Goal: Information Seeking & Learning: Learn about a topic

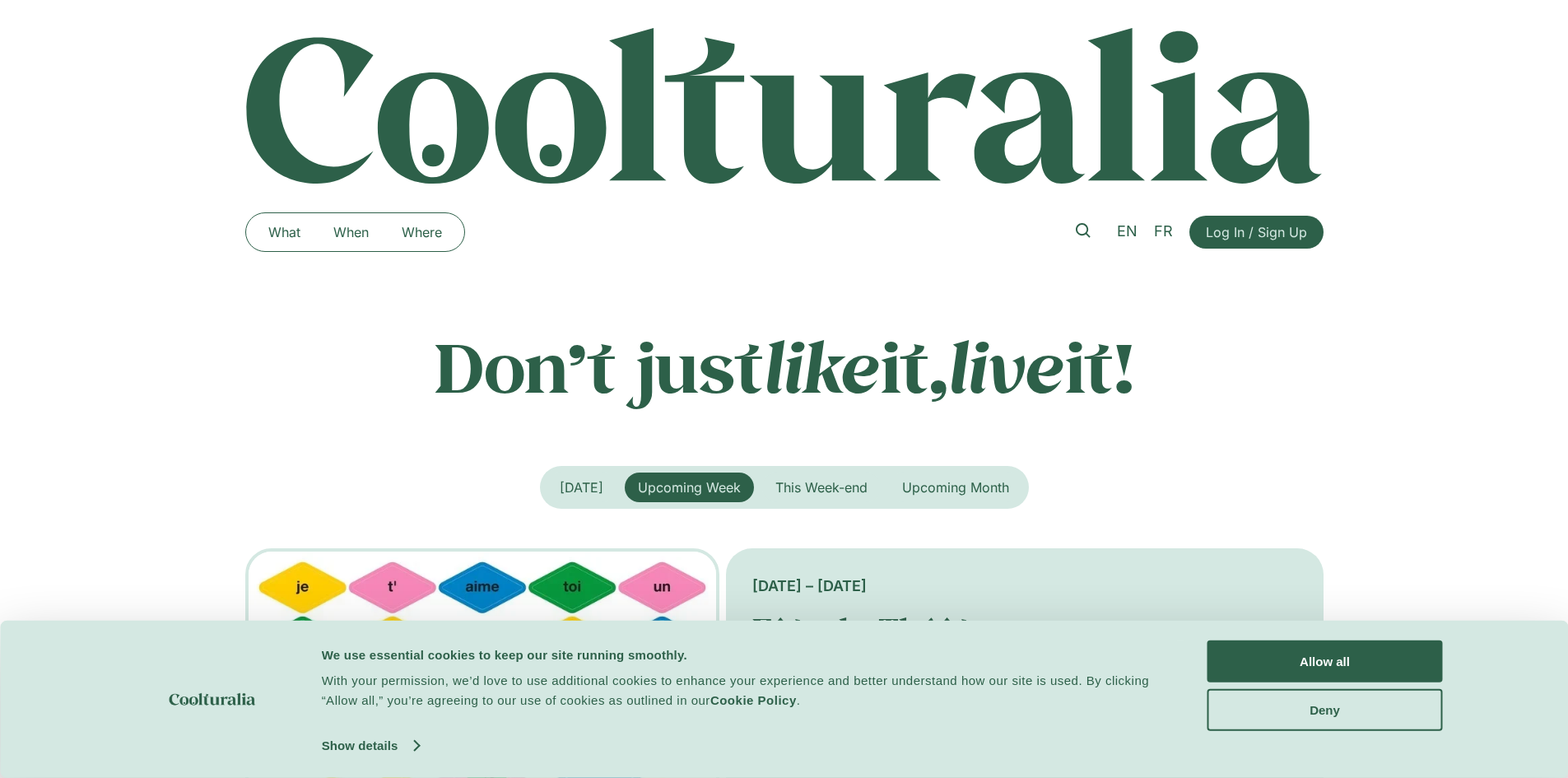
click at [699, 490] on span "Upcoming Week" at bounding box center [689, 487] width 103 height 17
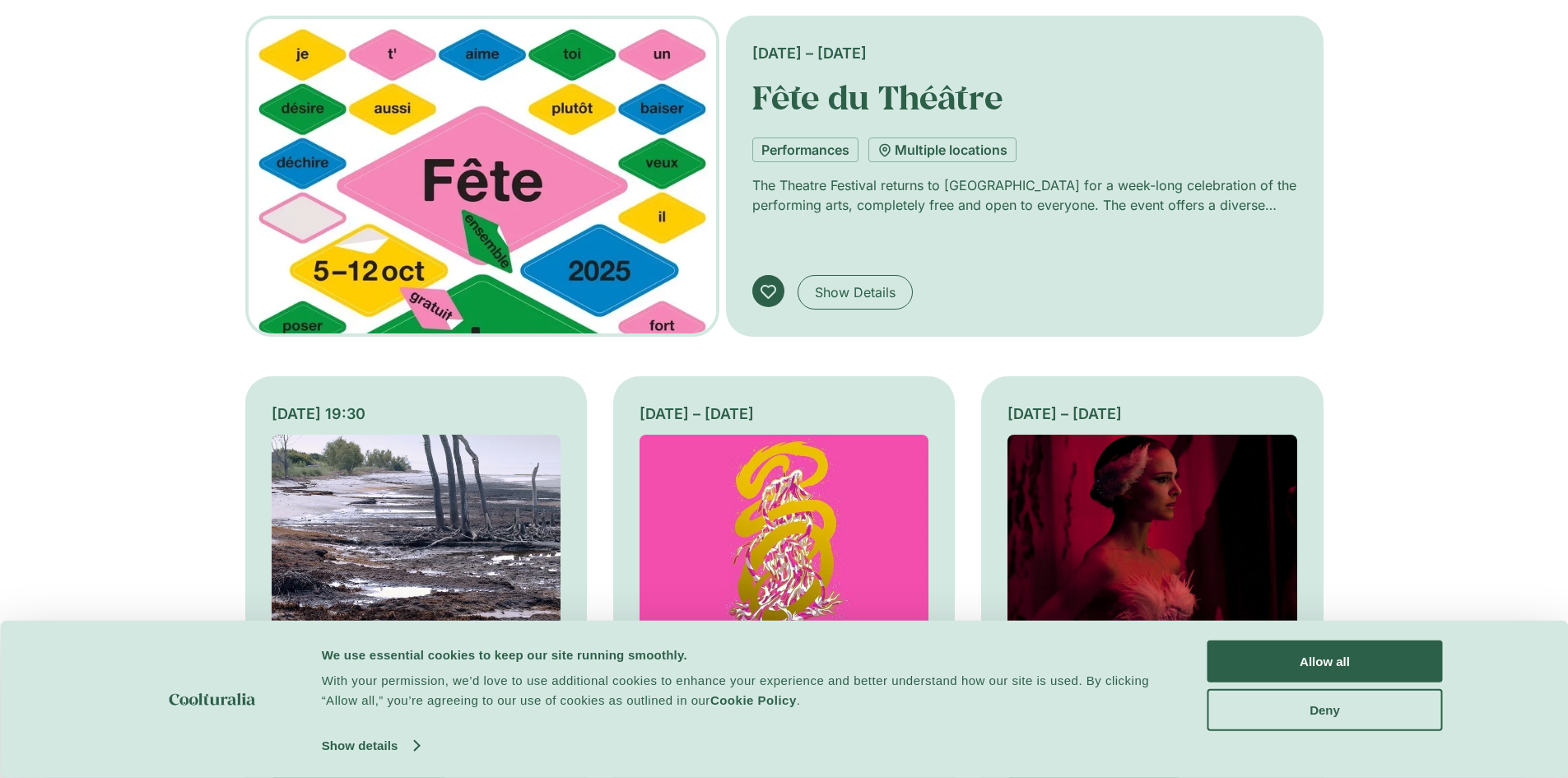
scroll to position [121, 0]
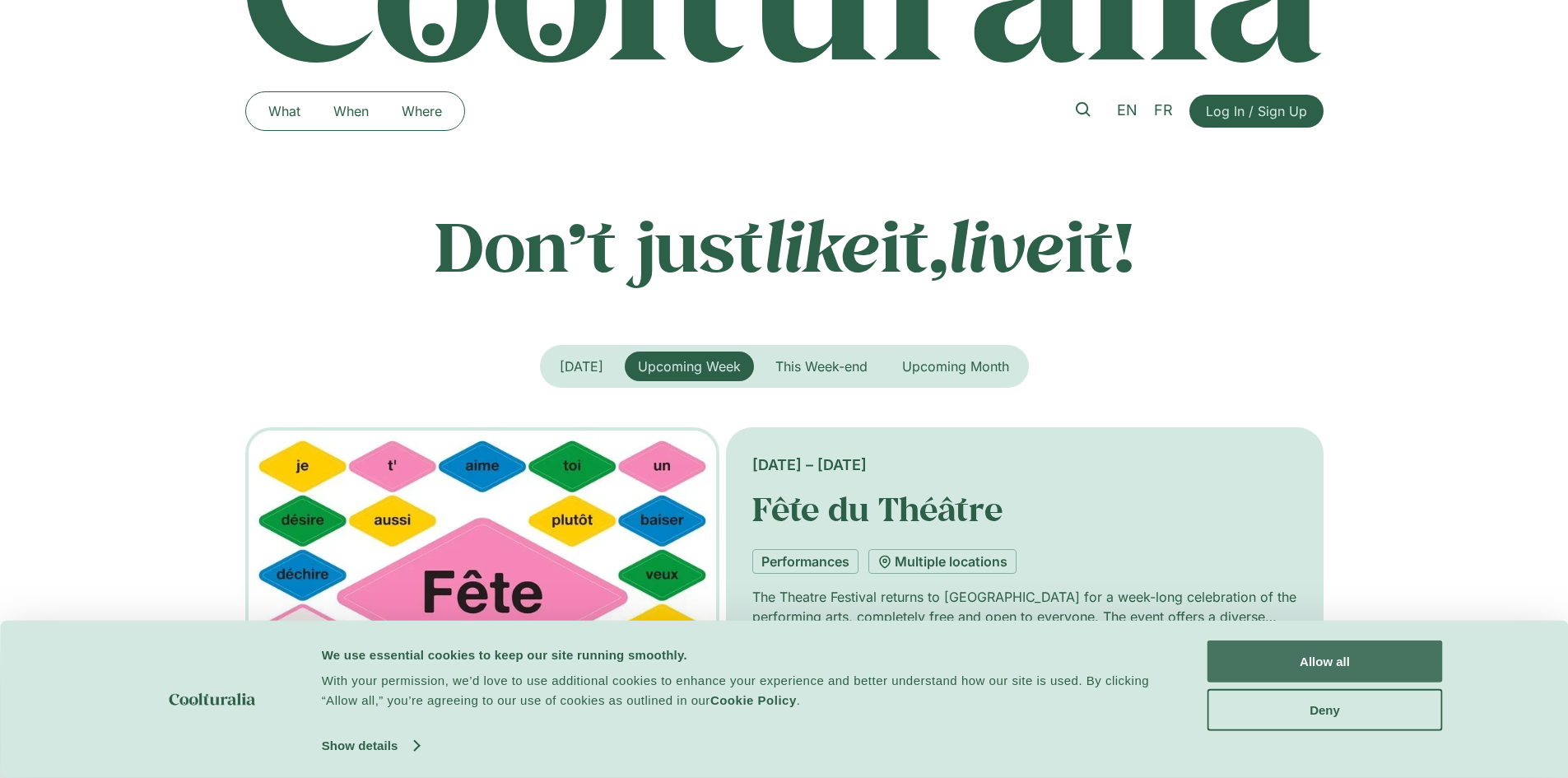
click at [1318, 661] on button "Allow all" at bounding box center [1325, 661] width 235 height 42
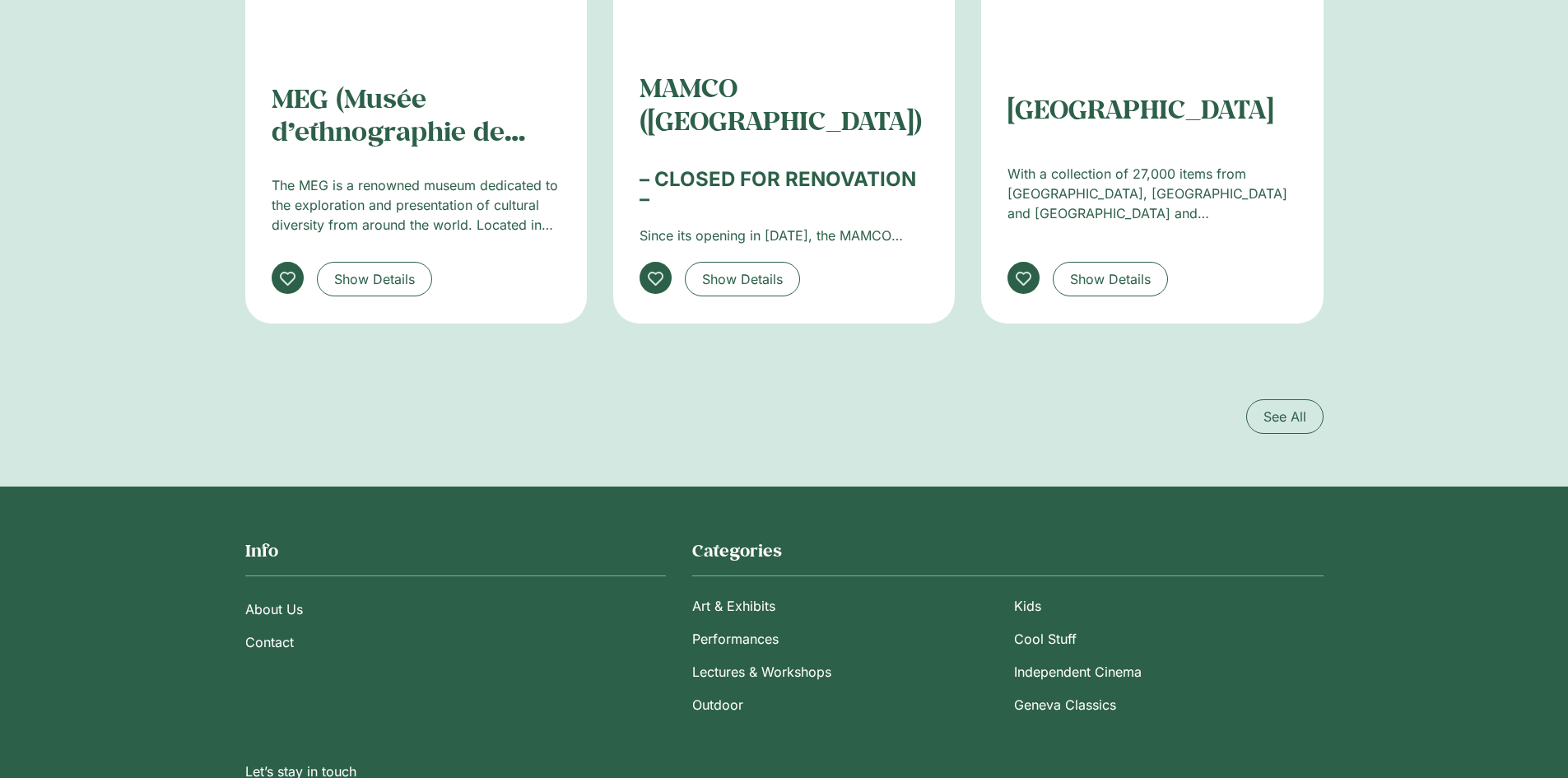
scroll to position [3047, 0]
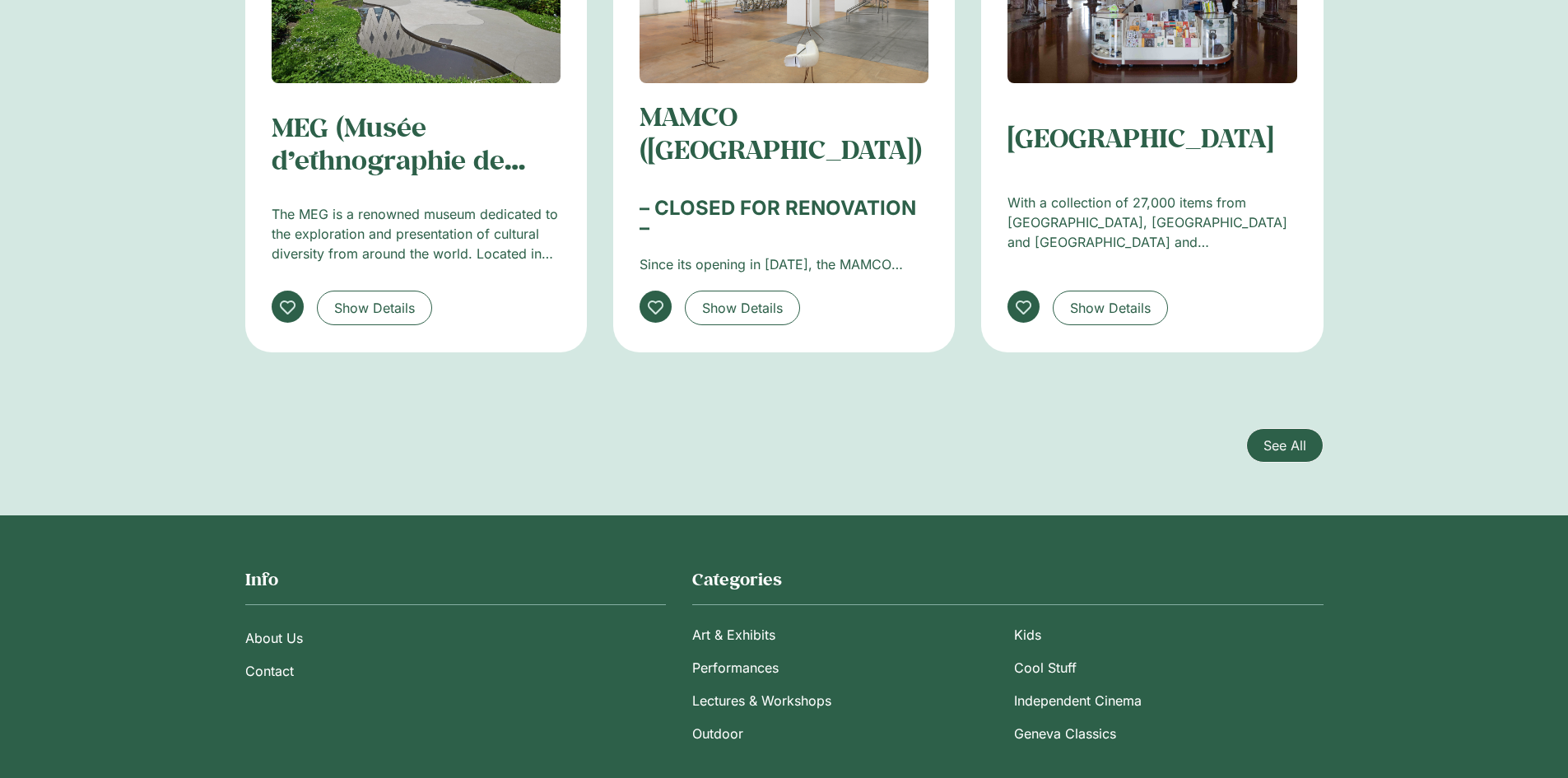
click at [1280, 436] on span "See All" at bounding box center [1285, 446] width 43 height 20
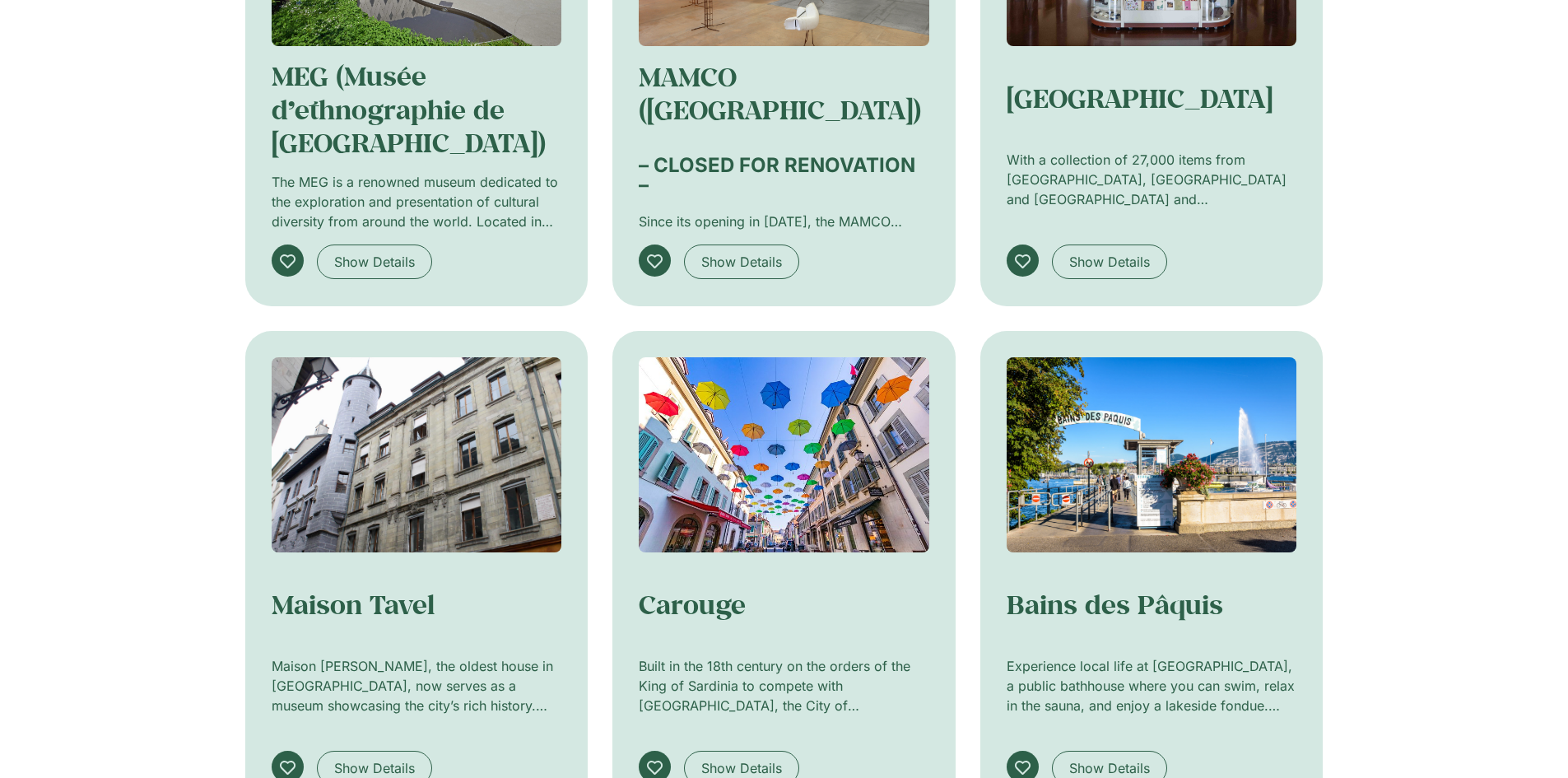
scroll to position [659, 0]
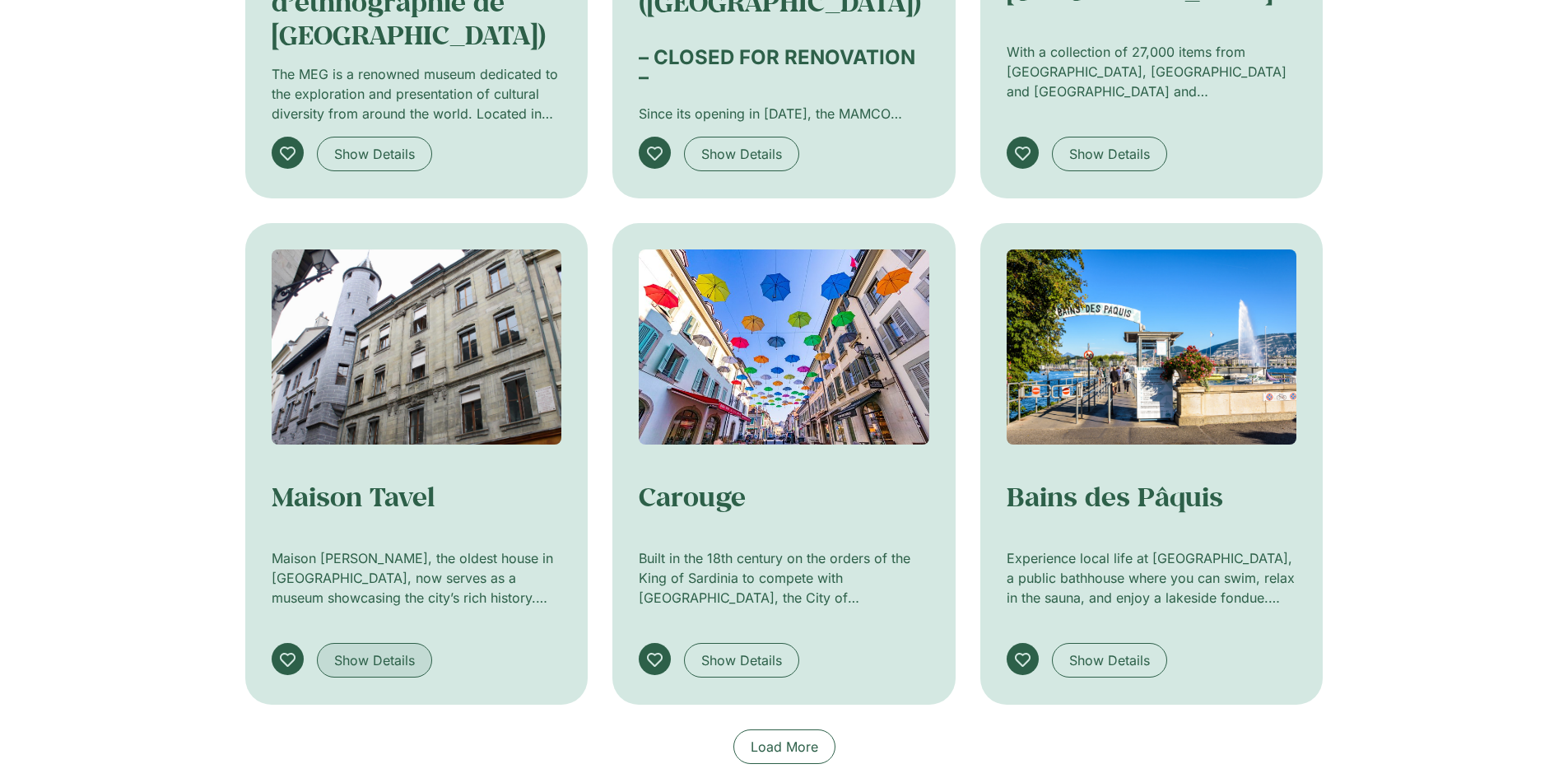
click at [382, 666] on span "Show Details" at bounding box center [374, 660] width 81 height 20
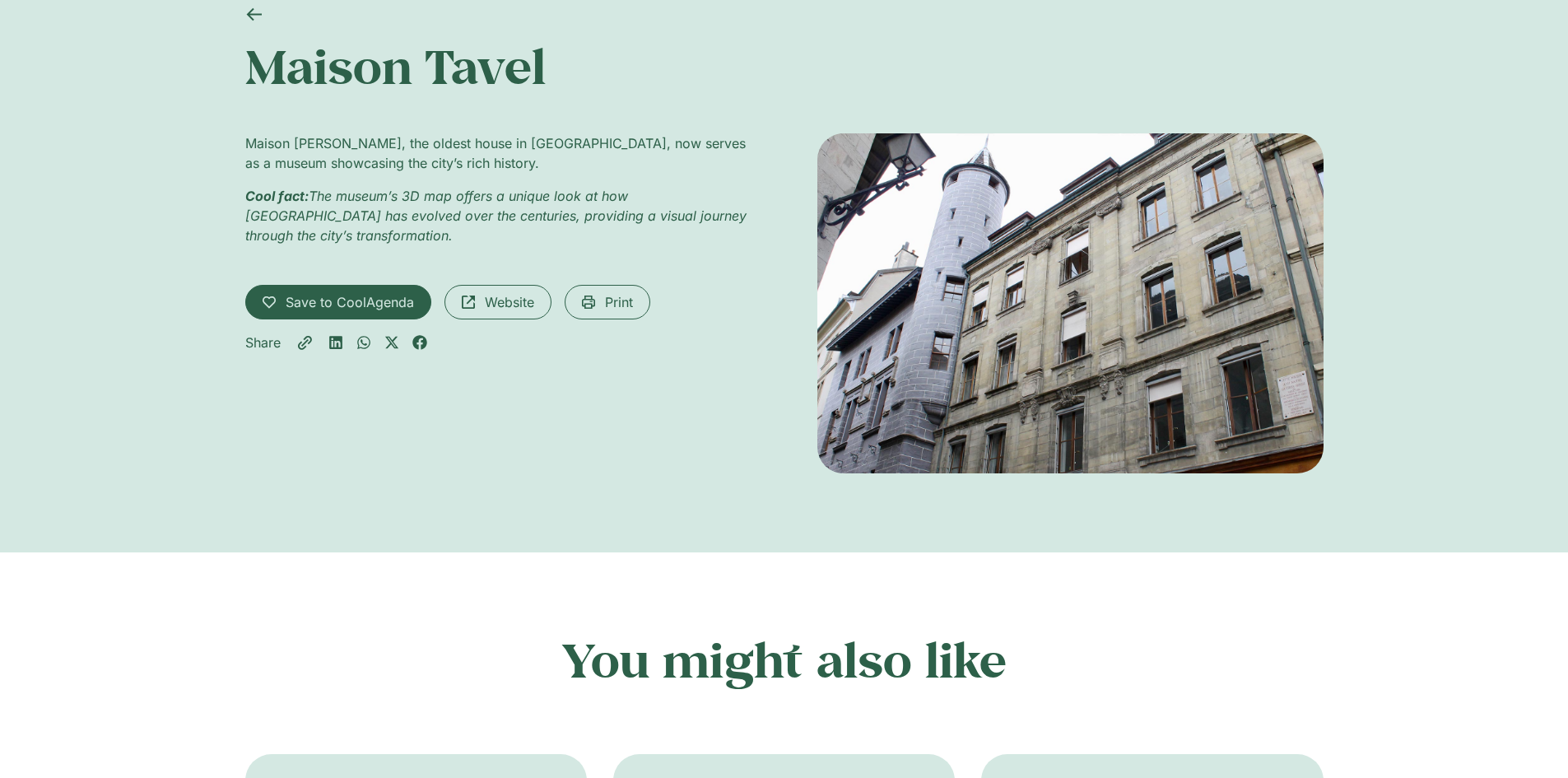
scroll to position [164, 0]
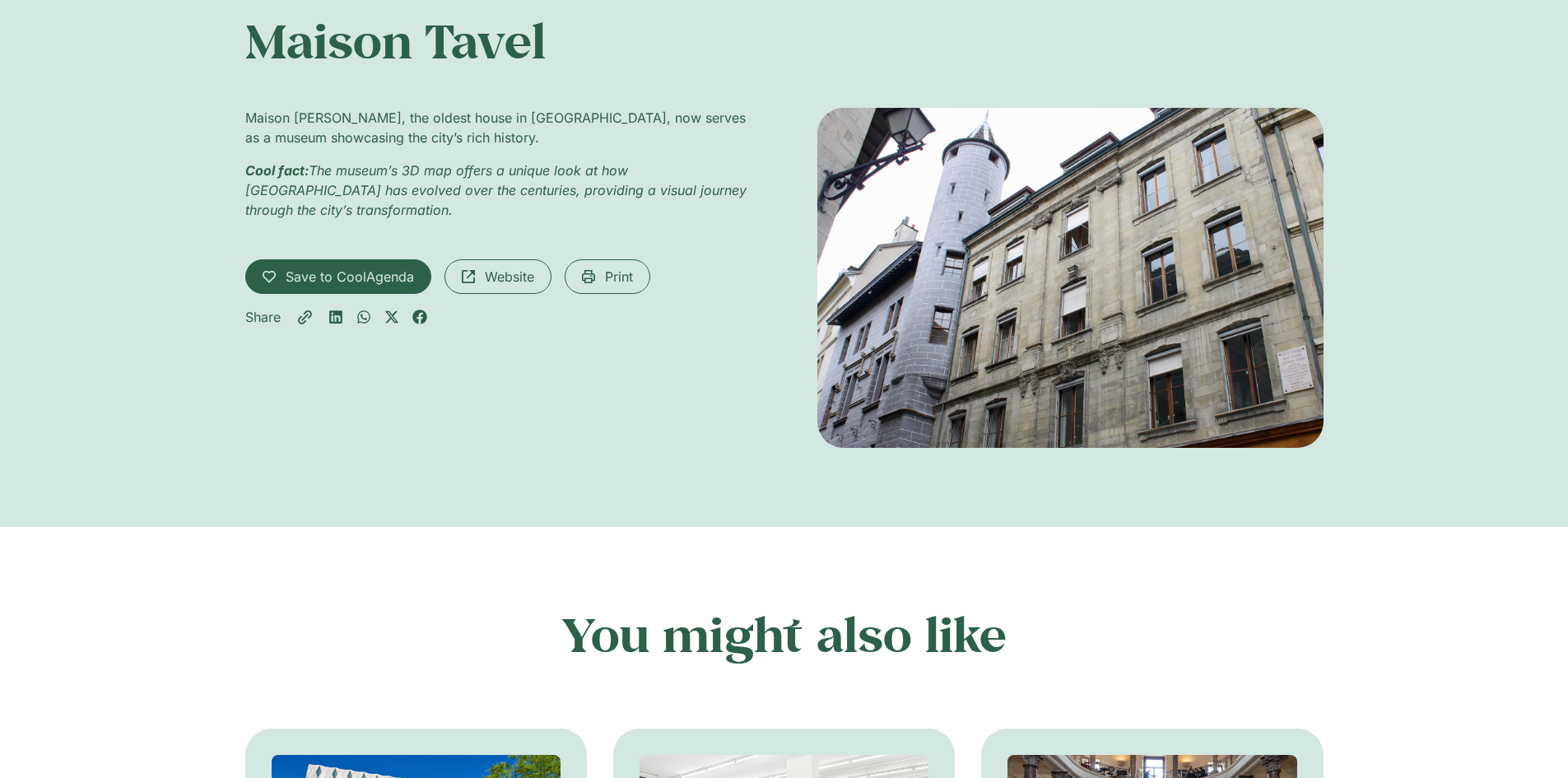
click at [506, 277] on span "Website" at bounding box center [509, 277] width 50 height 20
